Goal: Task Accomplishment & Management: Use online tool/utility

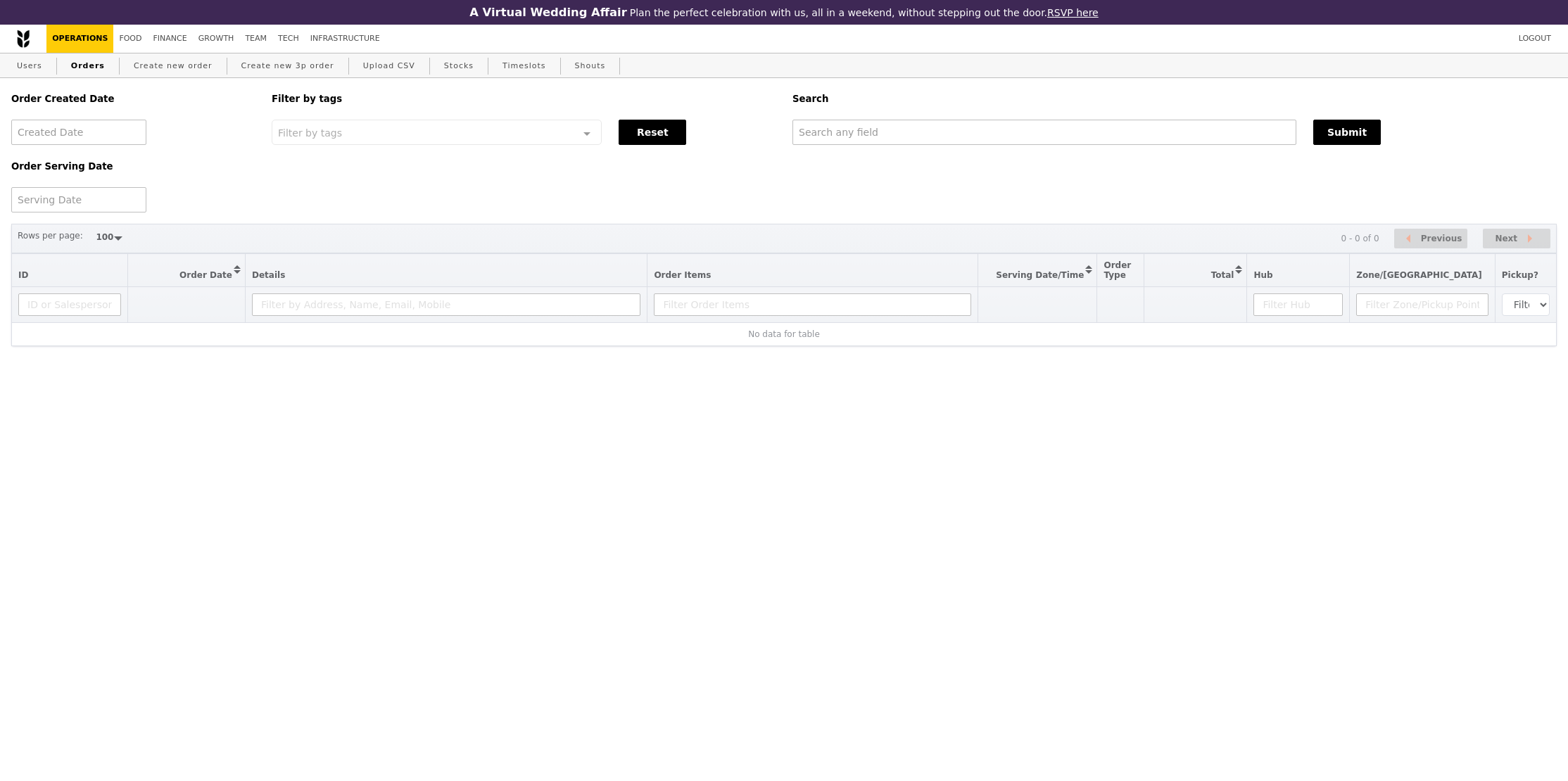
select select "100"
click at [962, 127] on input "text" at bounding box center [1044, 132] width 504 height 26
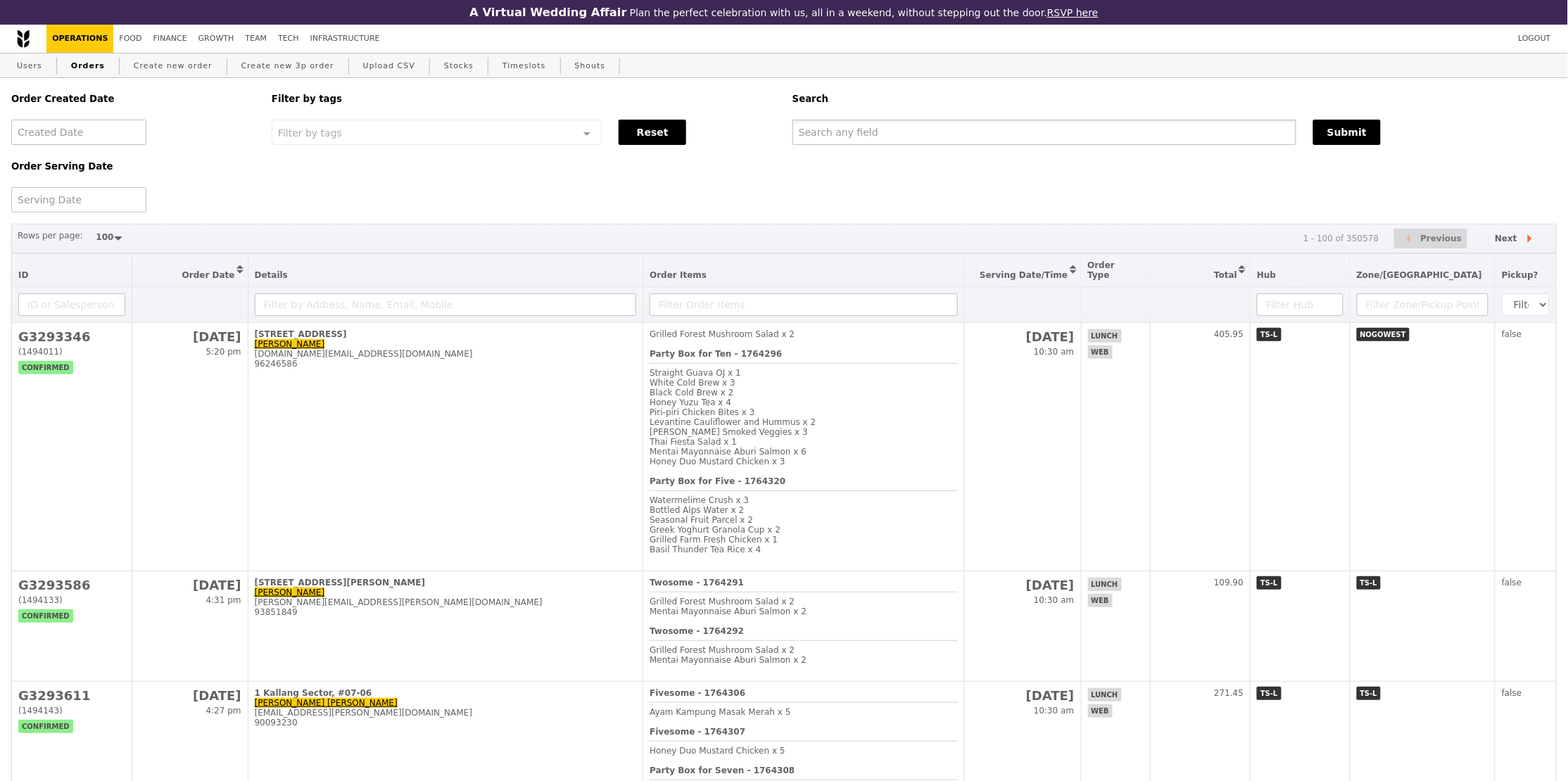
paste input "weiyong@singtel.com"
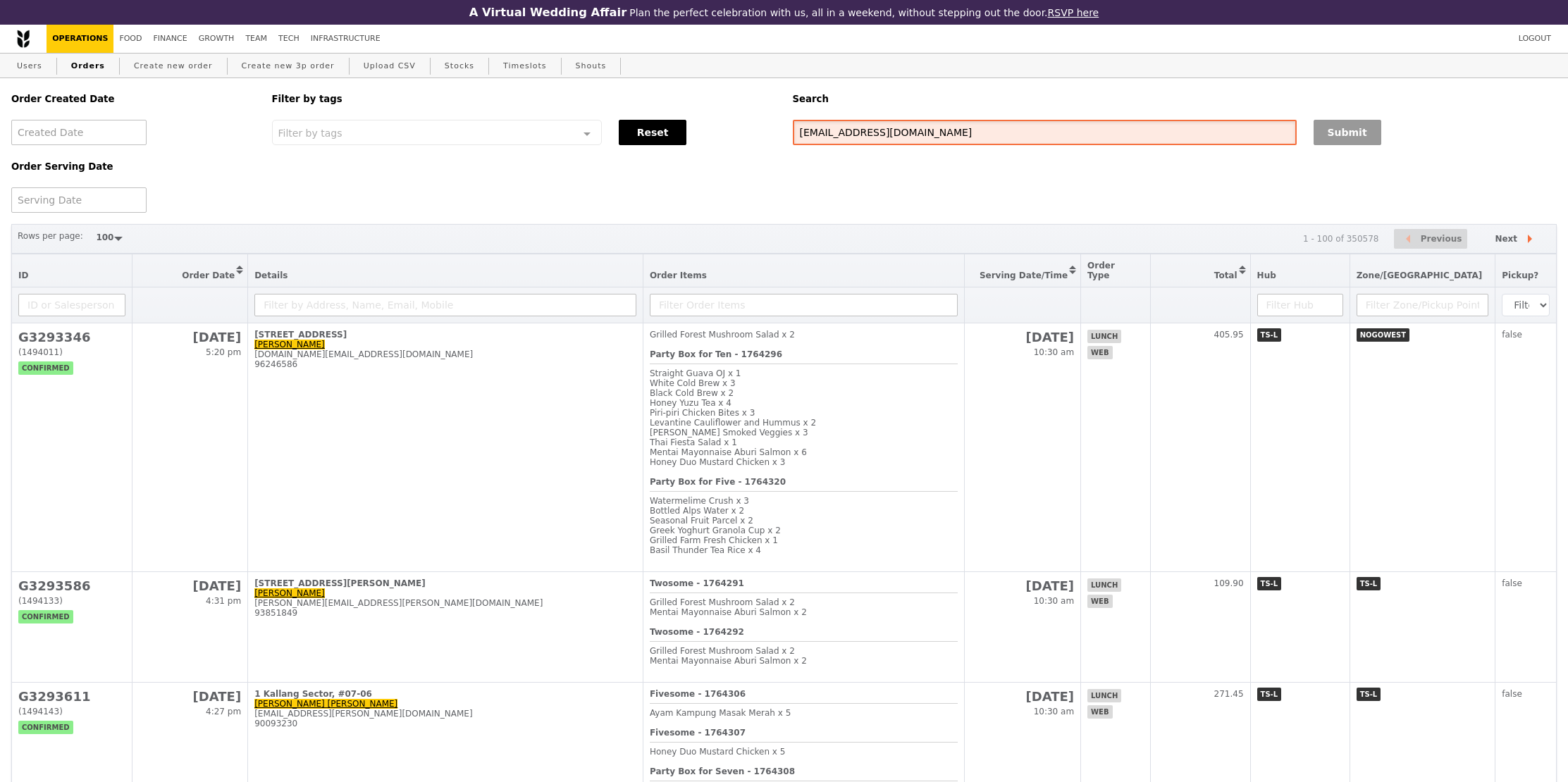
type input "weiyong@singtel.com"
click at [1316, 140] on button "Submit" at bounding box center [1347, 133] width 67 height 26
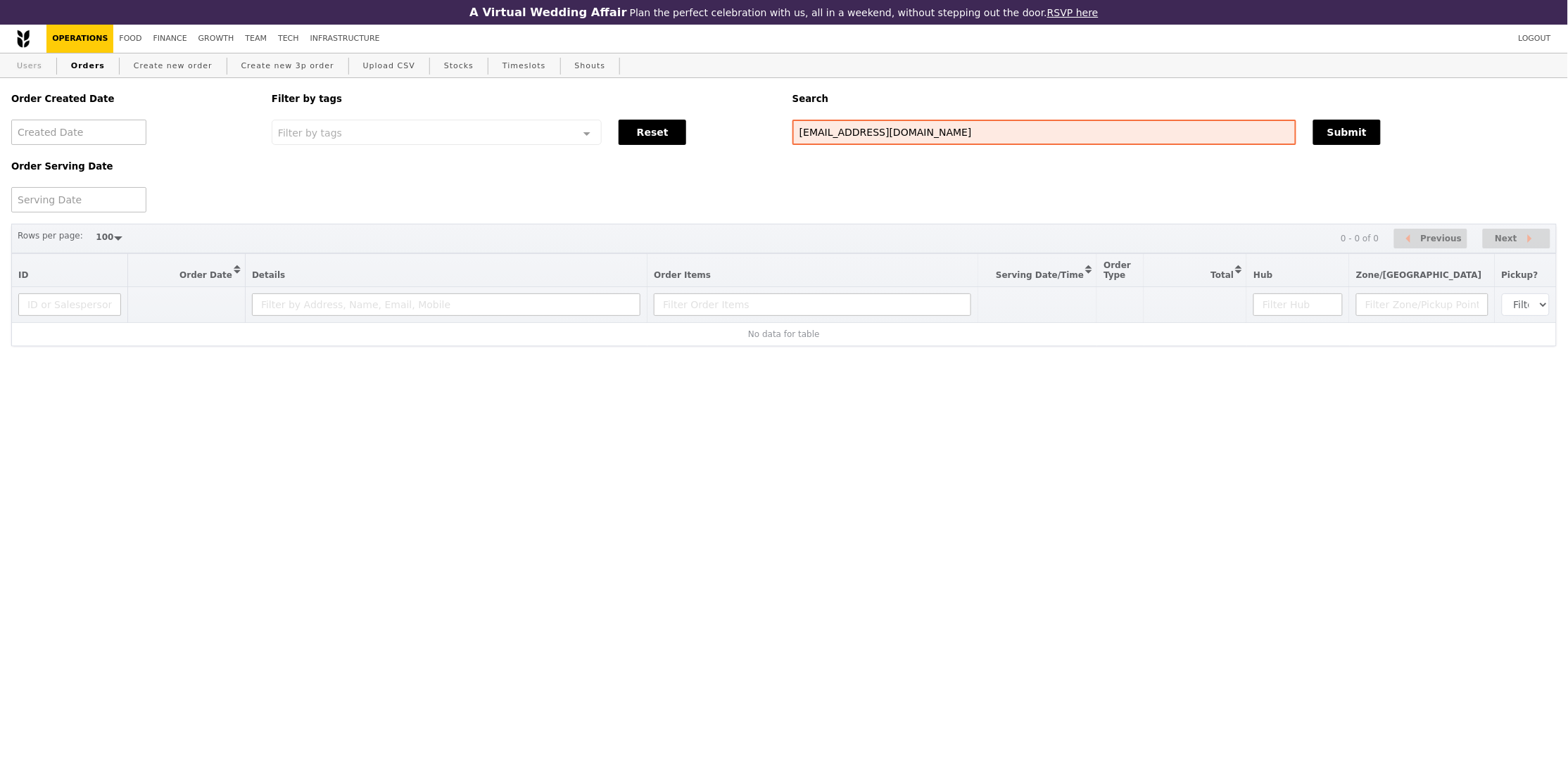
click at [29, 65] on link "Users" at bounding box center [29, 66] width 37 height 26
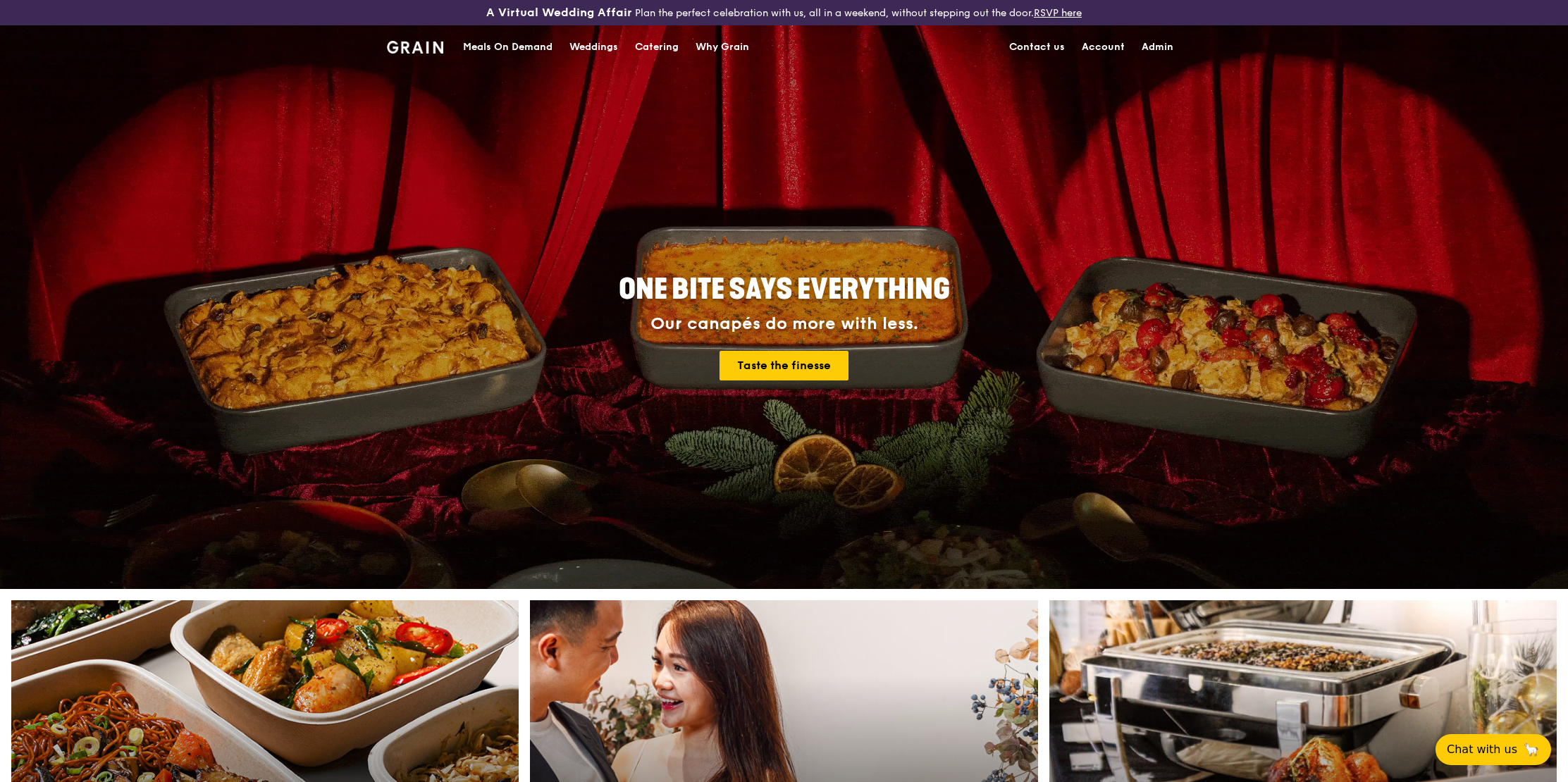
click at [507, 53] on div "Meals On Demand" at bounding box center [507, 47] width 89 height 42
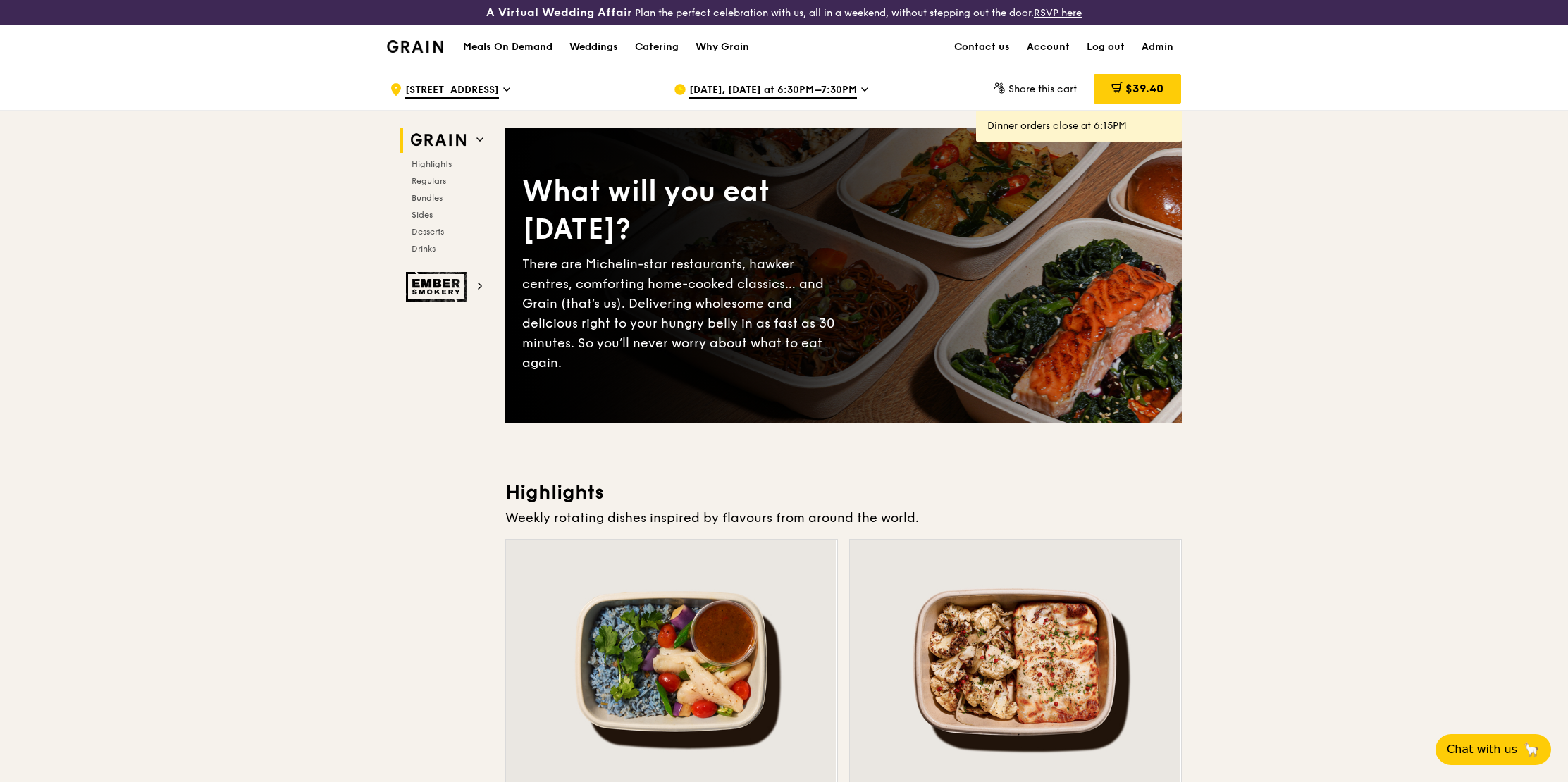
click at [771, 87] on span "[DATE], [DATE] at 6:30PM–7:30PM" at bounding box center [773, 90] width 168 height 16
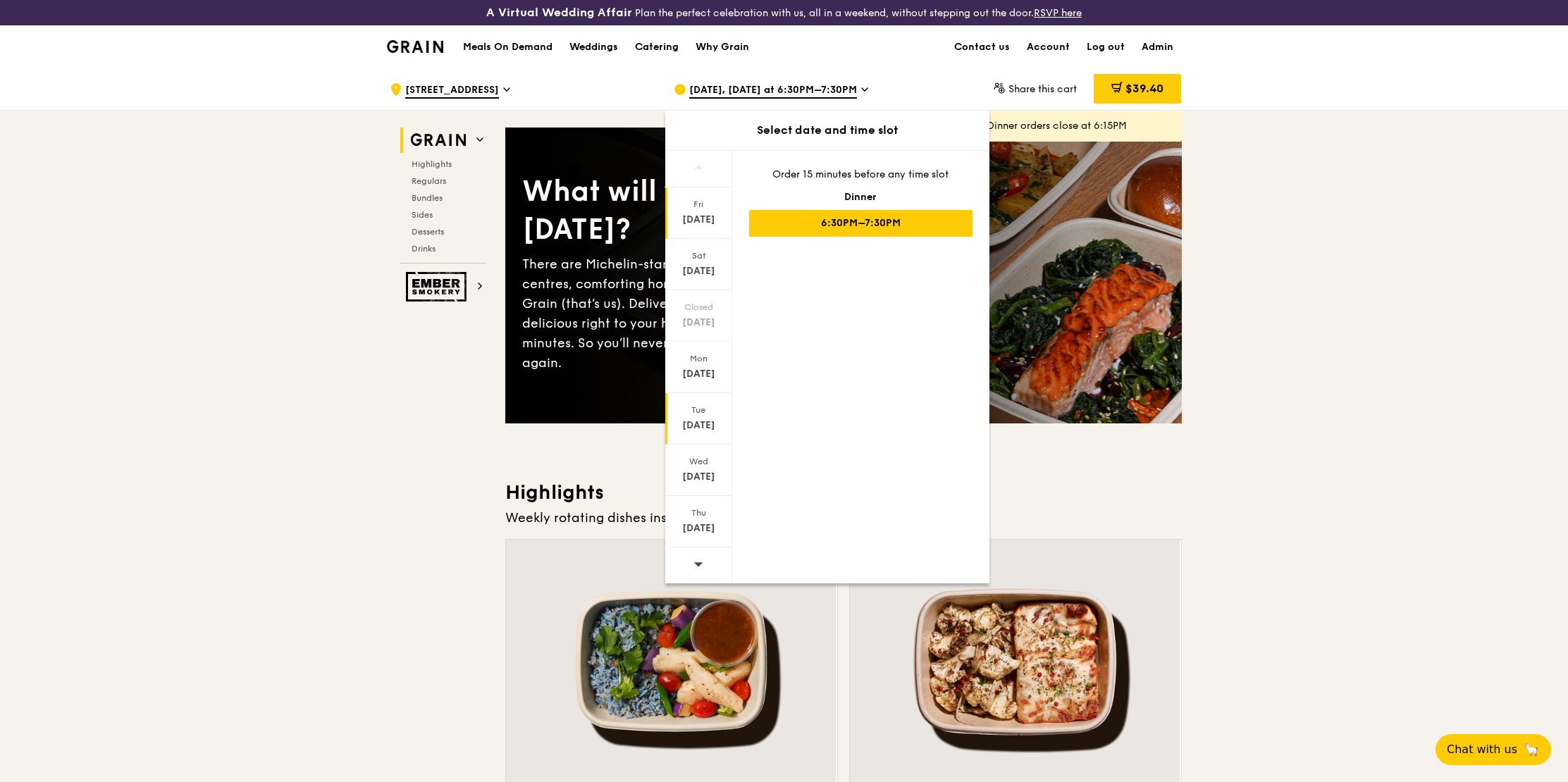
click at [701, 437] on div "[DATE]" at bounding box center [698, 419] width 67 height 52
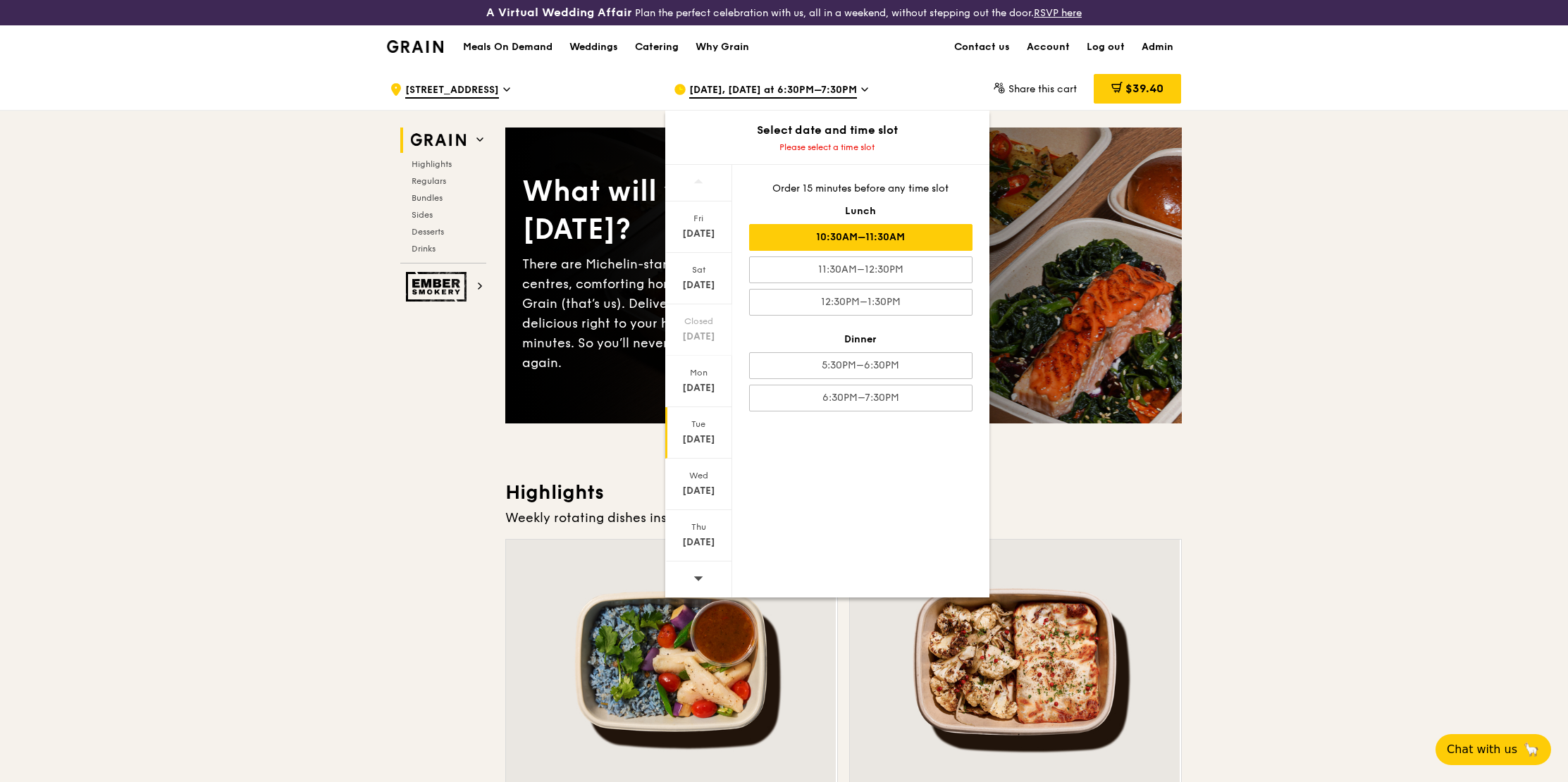
click at [887, 225] on div "10:30AM–11:30AM" at bounding box center [860, 237] width 223 height 27
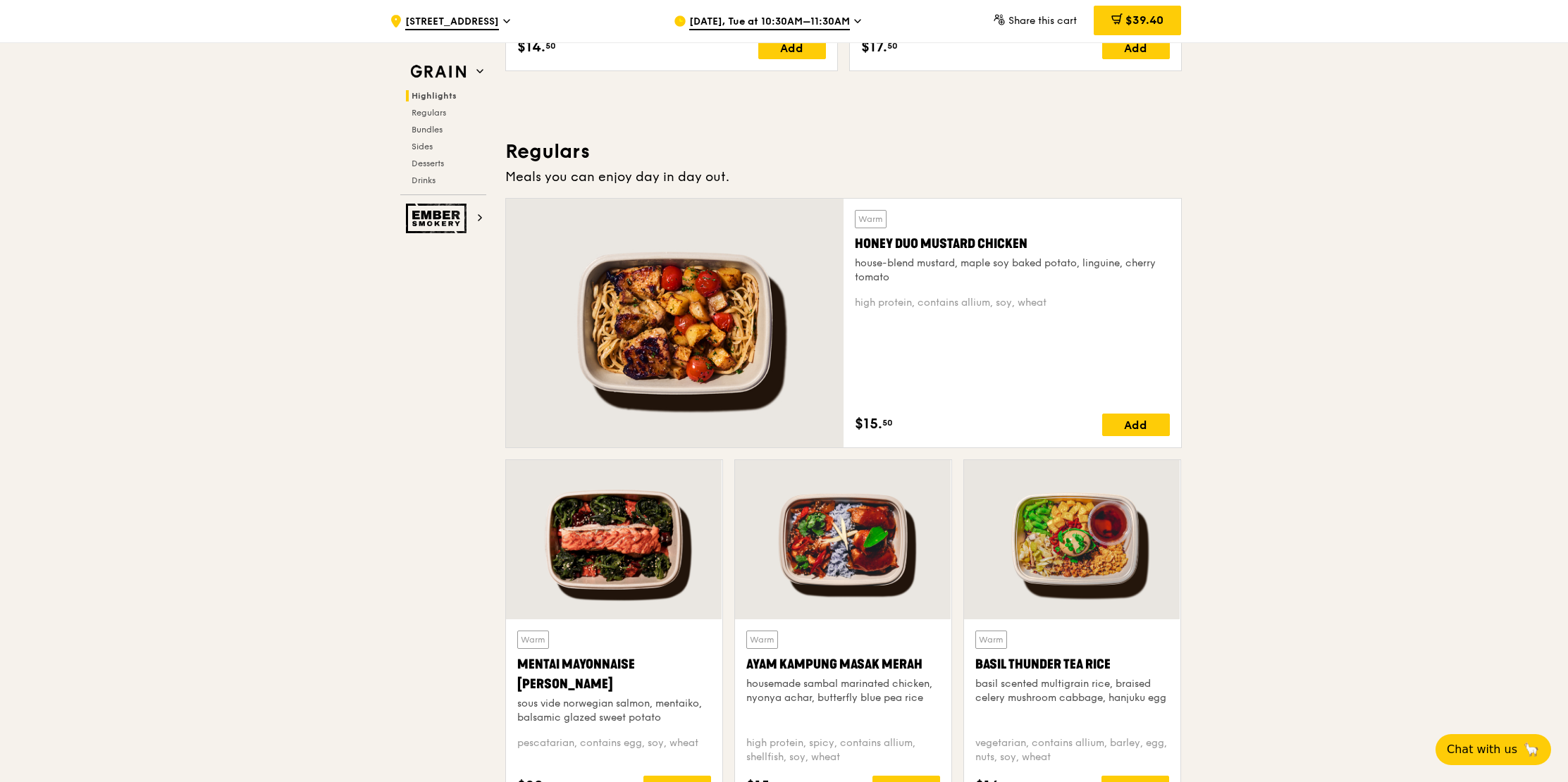
scroll to position [870, 0]
